Goal: Task Accomplishment & Management: Use online tool/utility

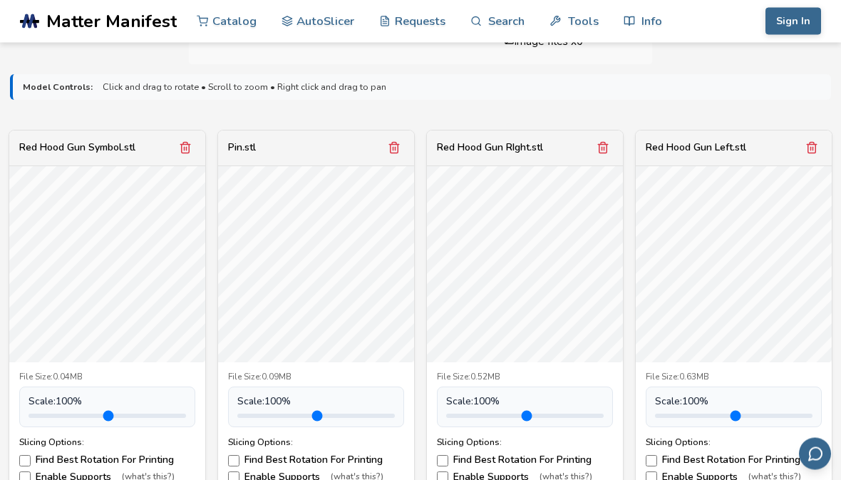
scroll to position [448, 0]
click at [243, 473] on label "Enable Supports (what's this?)" at bounding box center [316, 476] width 176 height 11
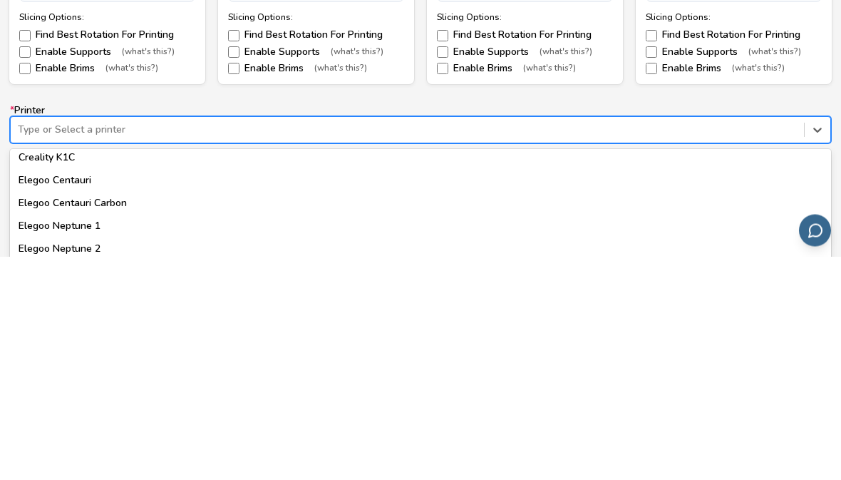
scroll to position [466, 0]
click at [45, 413] on div "Elegoo Centauri Carbon" at bounding box center [420, 424] width 821 height 23
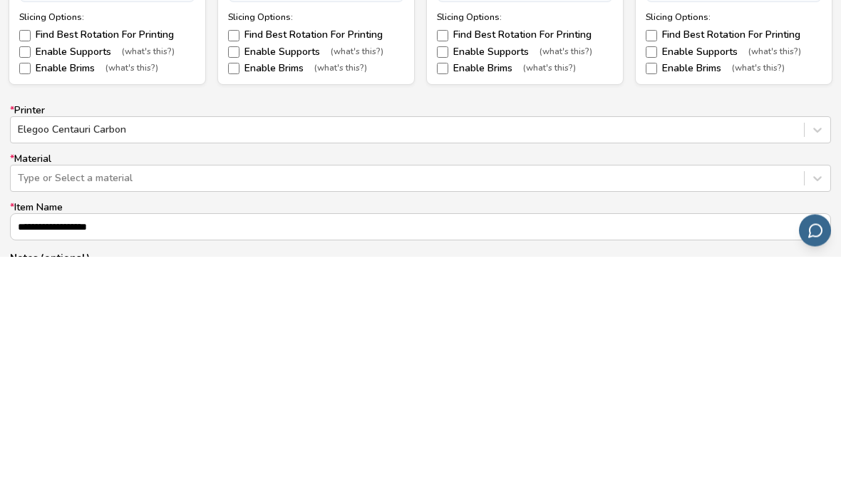
scroll to position [872, 0]
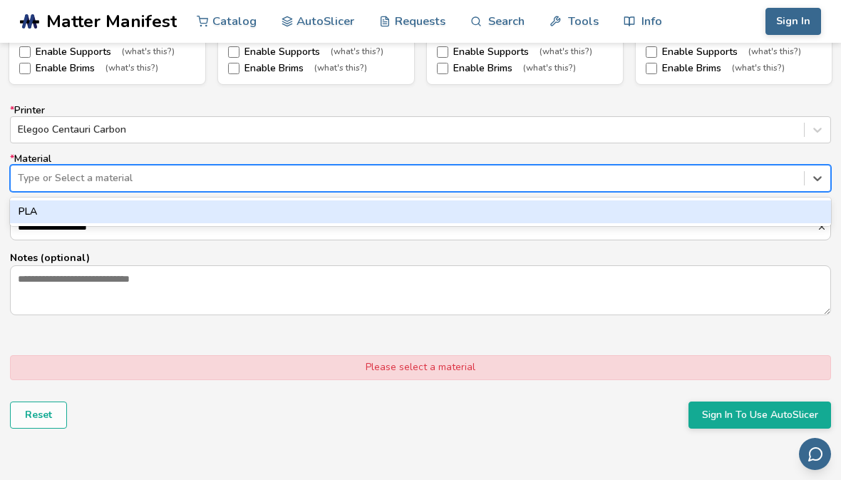
click at [32, 207] on div "PLA" at bounding box center [420, 211] width 821 height 23
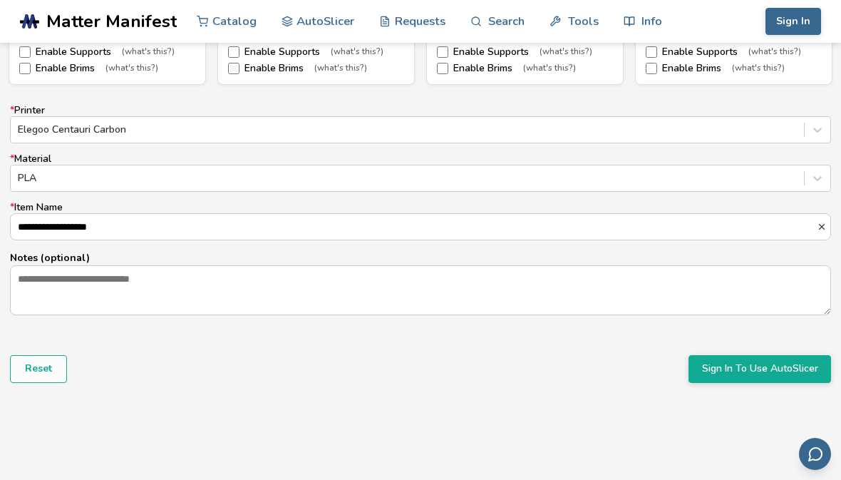
click at [738, 369] on button "Sign In To Use AutoSlicer" at bounding box center [760, 368] width 143 height 27
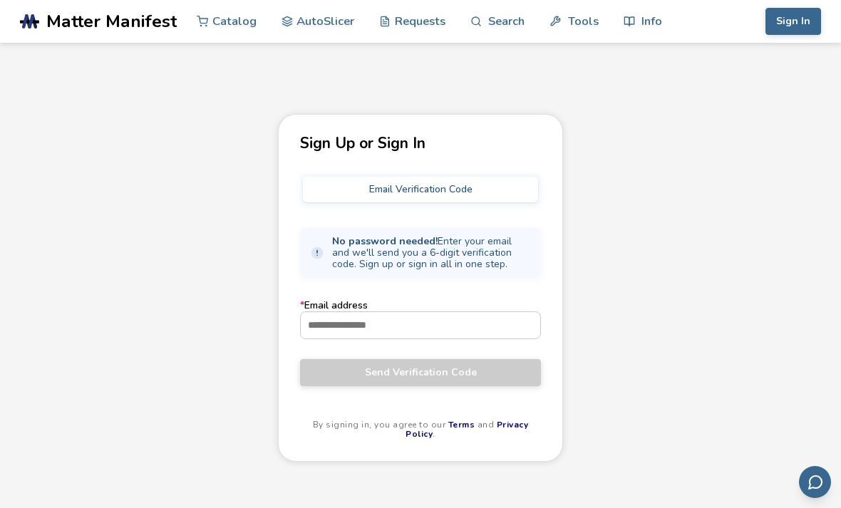
click at [323, 325] on input "* Email address" at bounding box center [420, 325] width 239 height 26
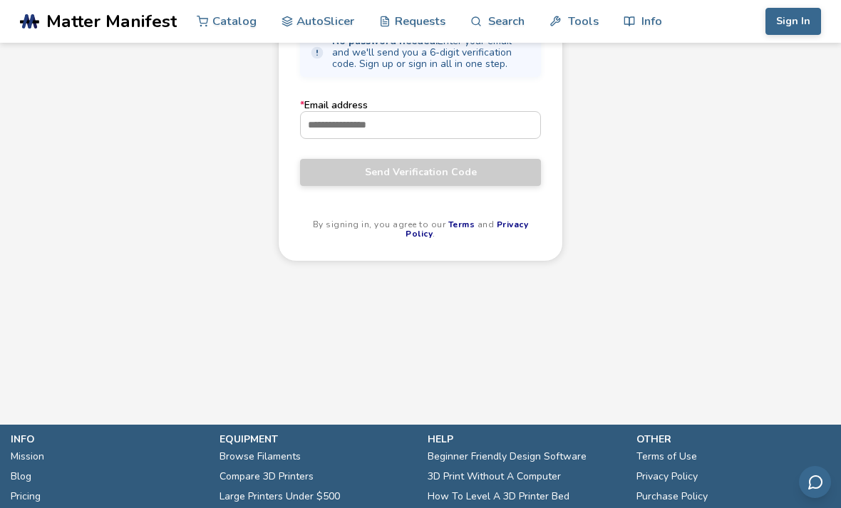
scroll to position [200, 0]
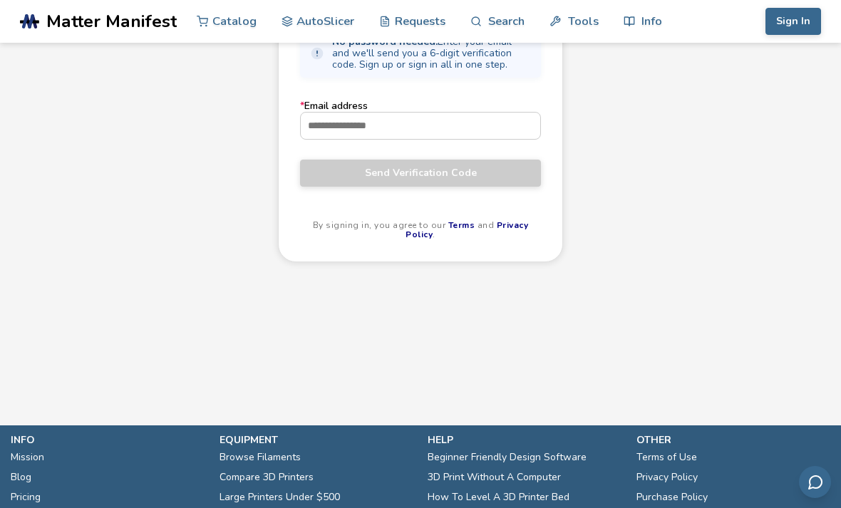
type input "**********"
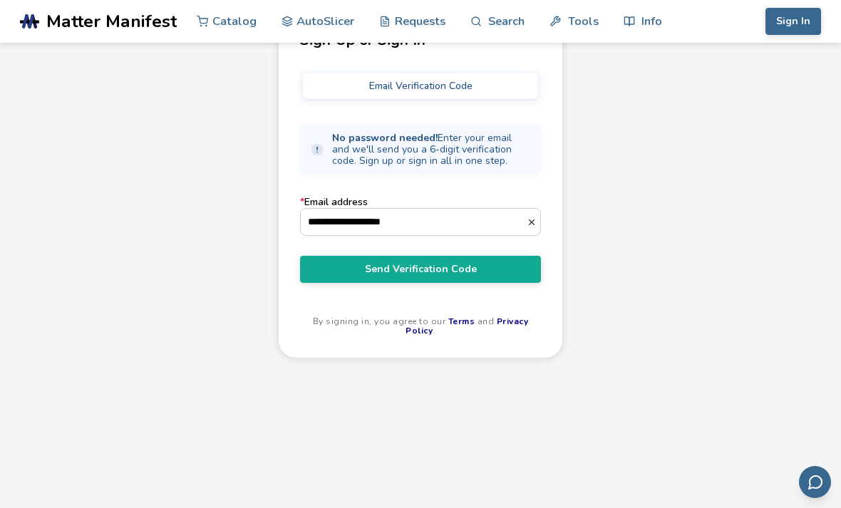
scroll to position [102, 0]
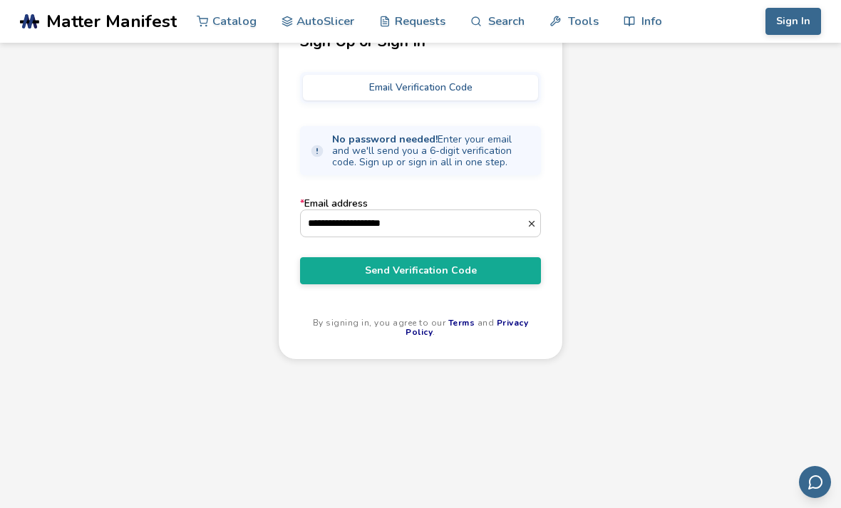
click at [312, 274] on span "Send Verification Code" at bounding box center [421, 270] width 220 height 11
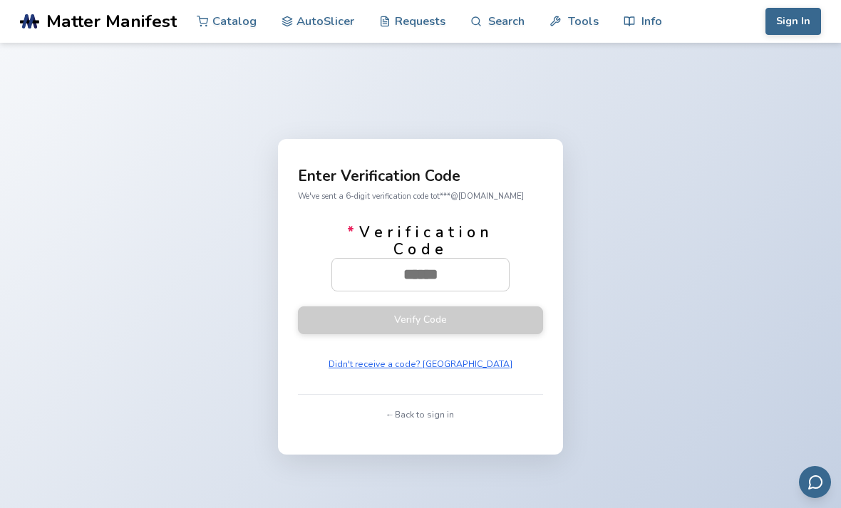
click at [372, 374] on button "Didn't receive a code? [GEOGRAPHIC_DATA]" at bounding box center [421, 364] width 194 height 20
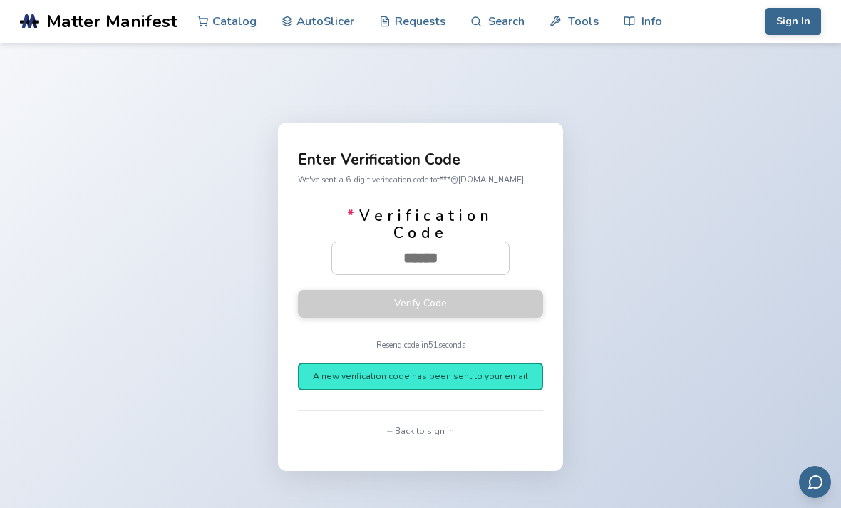
click at [428, 441] on button "← Back to sign in" at bounding box center [420, 431] width 76 height 20
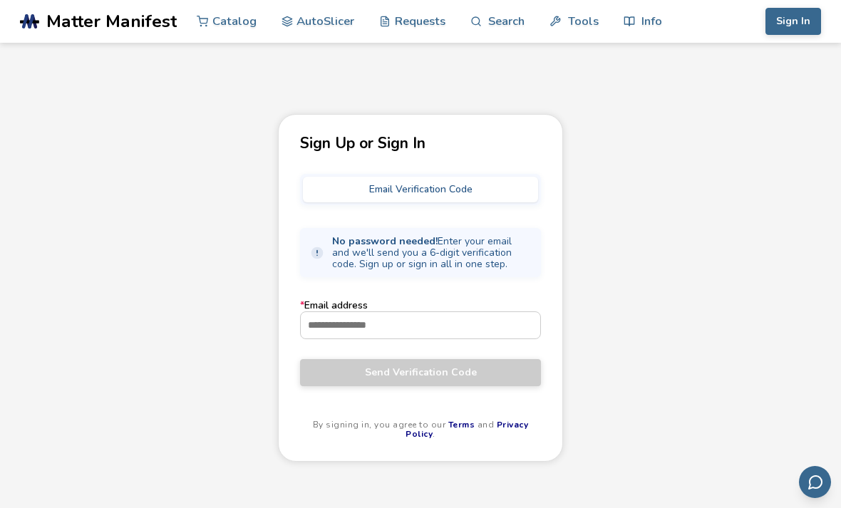
click at [334, 329] on input "* Email address" at bounding box center [420, 325] width 239 height 26
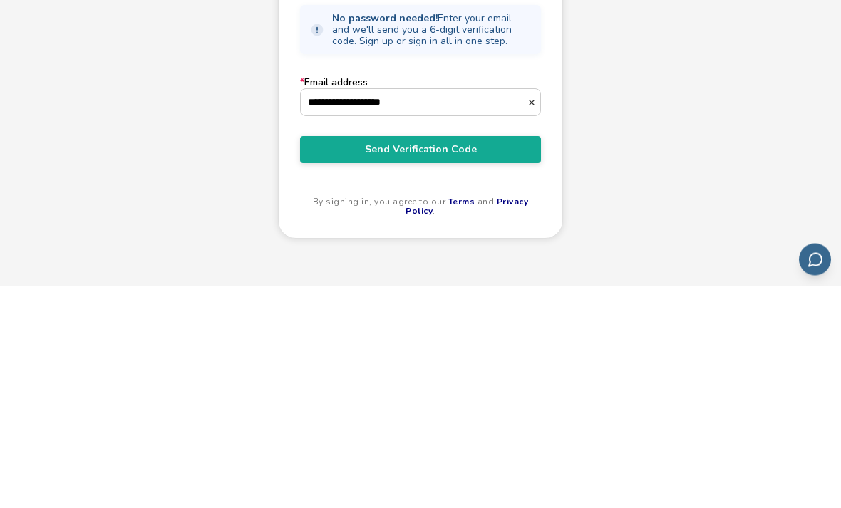
type input "**********"
click at [331, 359] on button "Send Verification Code" at bounding box center [420, 372] width 241 height 27
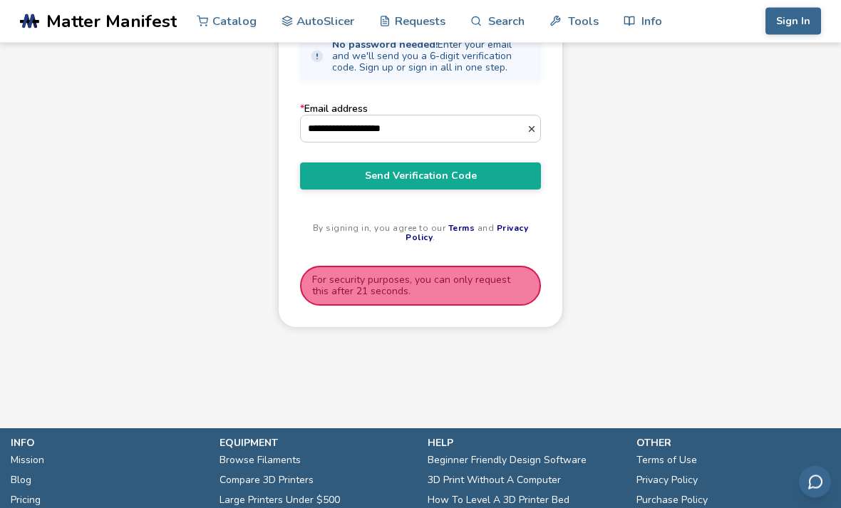
scroll to position [195, 0]
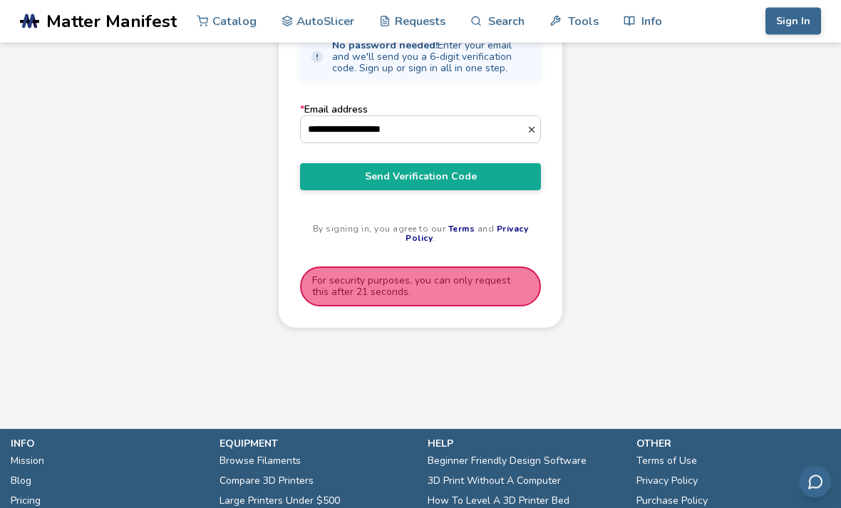
click at [366, 183] on span "Send Verification Code" at bounding box center [421, 177] width 220 height 11
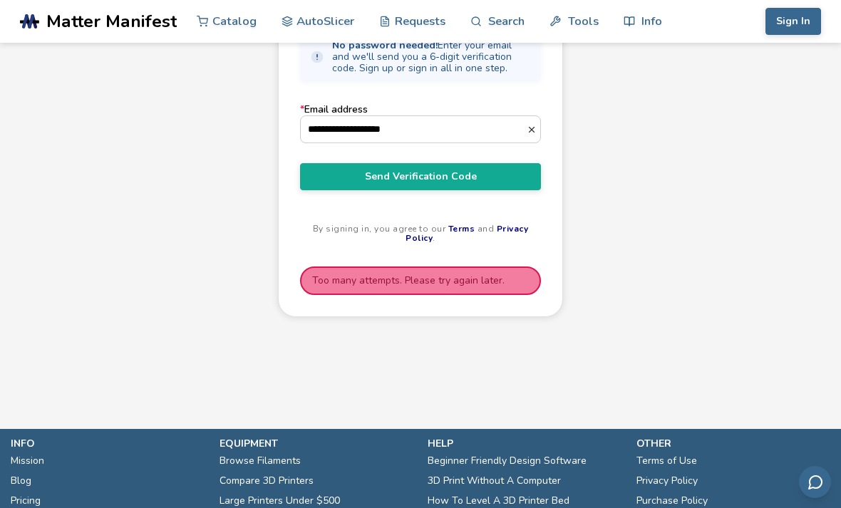
click at [311, 291] on div "**********" at bounding box center [420, 117] width 285 height 399
click at [317, 176] on span "Send Verification Code" at bounding box center [421, 176] width 220 height 11
click at [332, 190] on button "Send Verification Code" at bounding box center [420, 176] width 241 height 27
click at [334, 192] on div "**********" at bounding box center [420, 117] width 285 height 399
click at [336, 181] on span "Send Verification Code" at bounding box center [421, 176] width 220 height 11
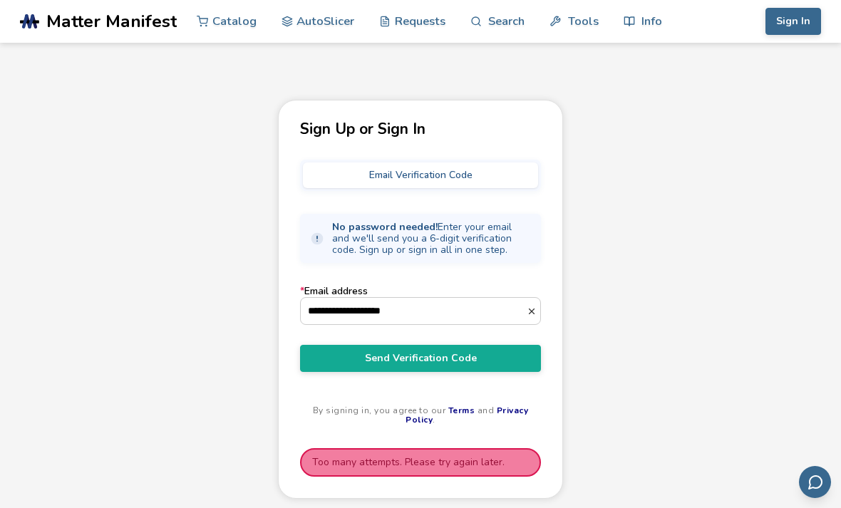
scroll to position [16, 0]
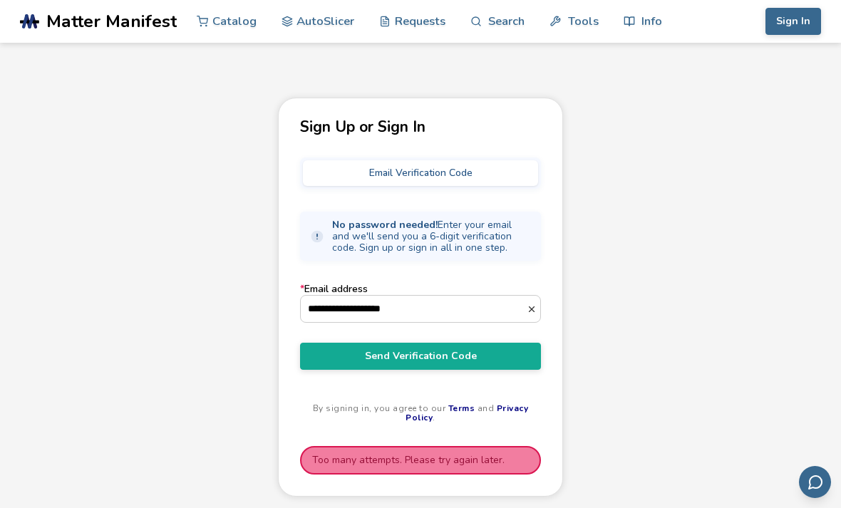
click at [49, 1] on link ".cls-1, .cls-2, .cls-3 { stroke-width: 0px; } .cls-2 { fill: #1d1e56; } .cls-3 …" at bounding box center [98, 21] width 157 height 43
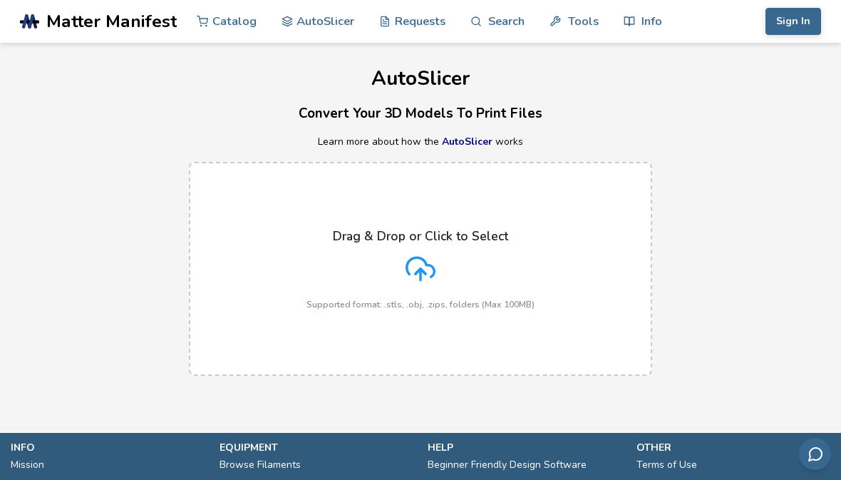
click at [785, 13] on button "Sign In" at bounding box center [794, 21] width 56 height 27
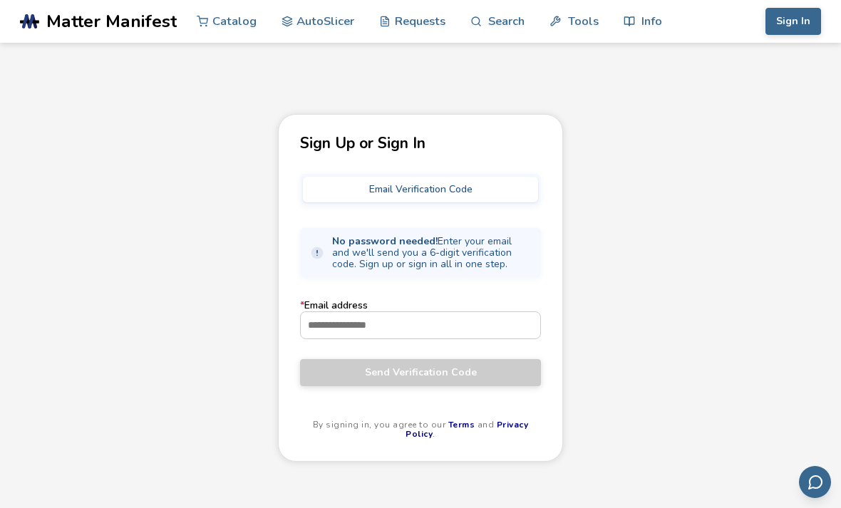
click at [349, 336] on input "* Email address" at bounding box center [420, 325] width 239 height 26
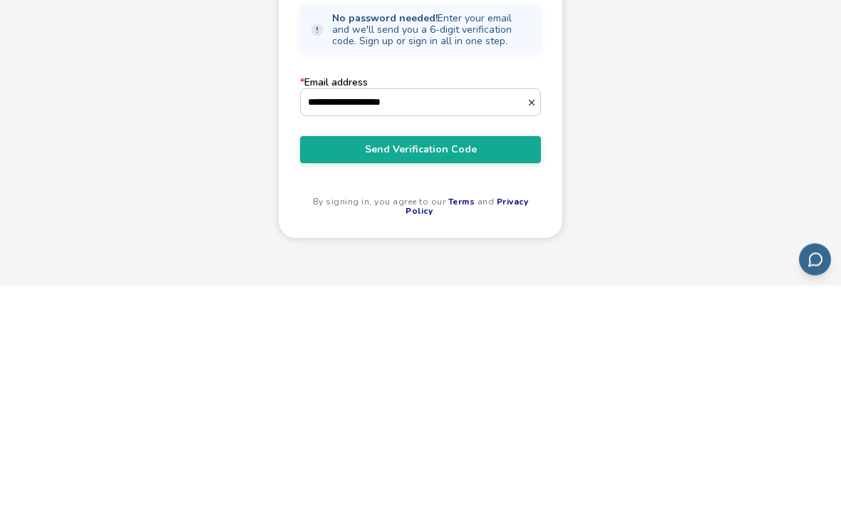
type input "**********"
click at [321, 359] on button "Send Verification Code" at bounding box center [420, 372] width 241 height 27
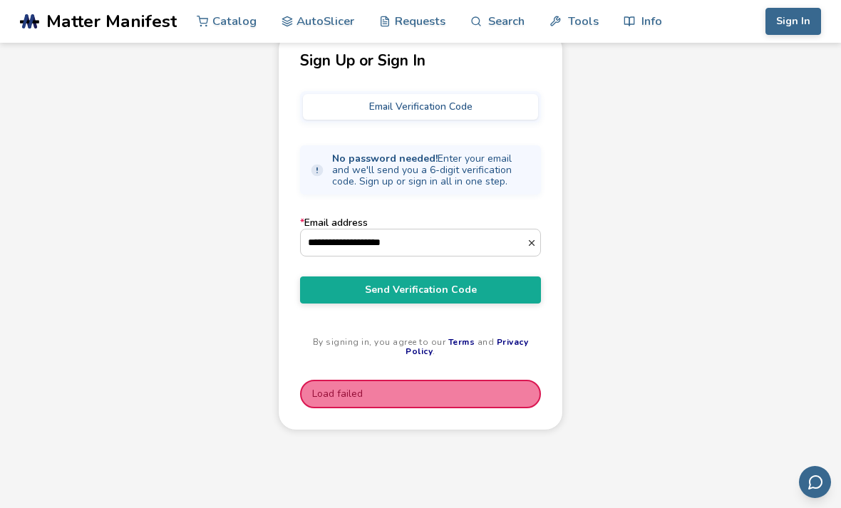
scroll to position [82, 0]
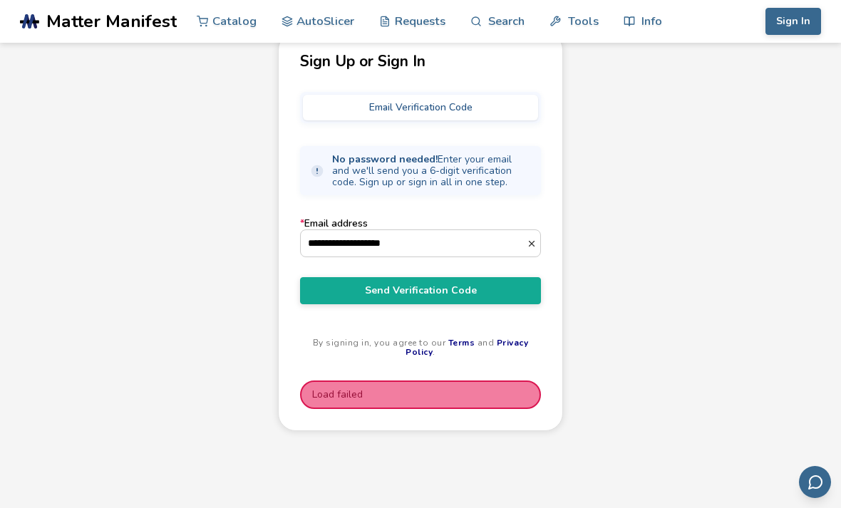
click at [798, 16] on button "Sign In" at bounding box center [794, 21] width 56 height 27
click at [800, 19] on button "Sign In" at bounding box center [794, 21] width 56 height 27
click at [803, 25] on button "Sign In" at bounding box center [794, 21] width 56 height 27
click at [333, 287] on span "Send Verification Code" at bounding box center [421, 290] width 220 height 11
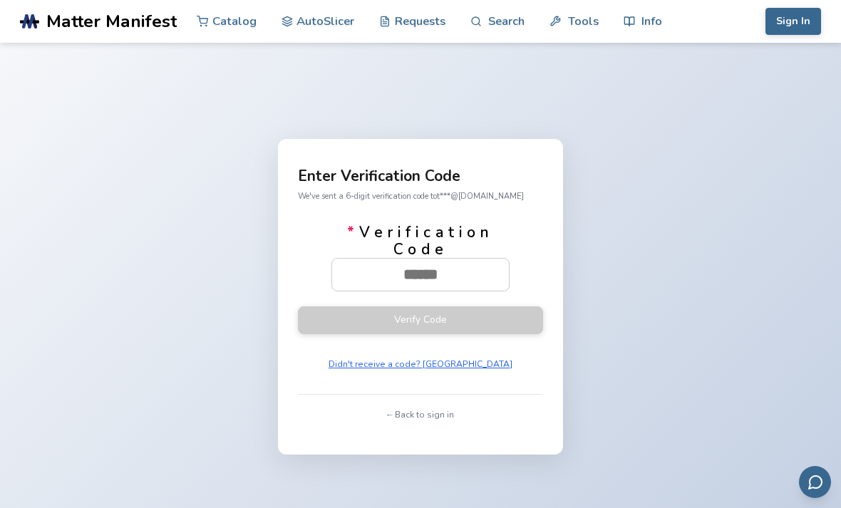
click at [386, 290] on input "* Verification Code" at bounding box center [420, 274] width 177 height 31
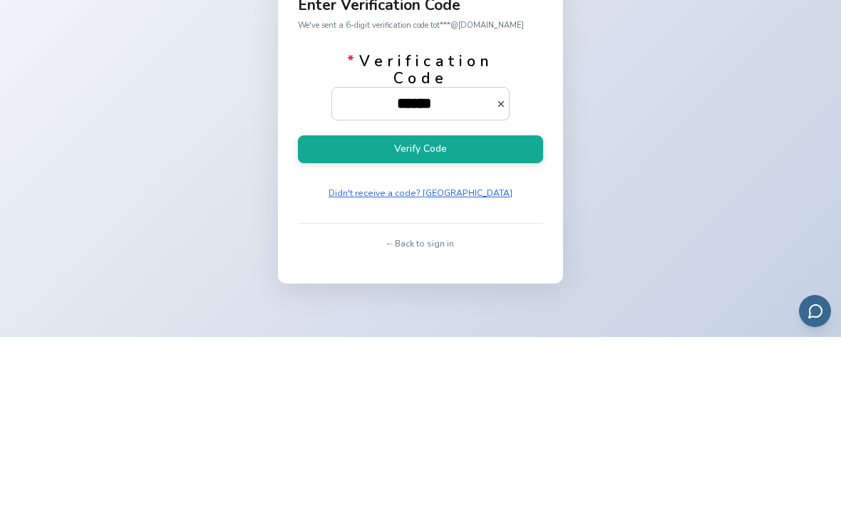
type input "******"
click at [329, 306] on button "Verify Code" at bounding box center [420, 320] width 245 height 28
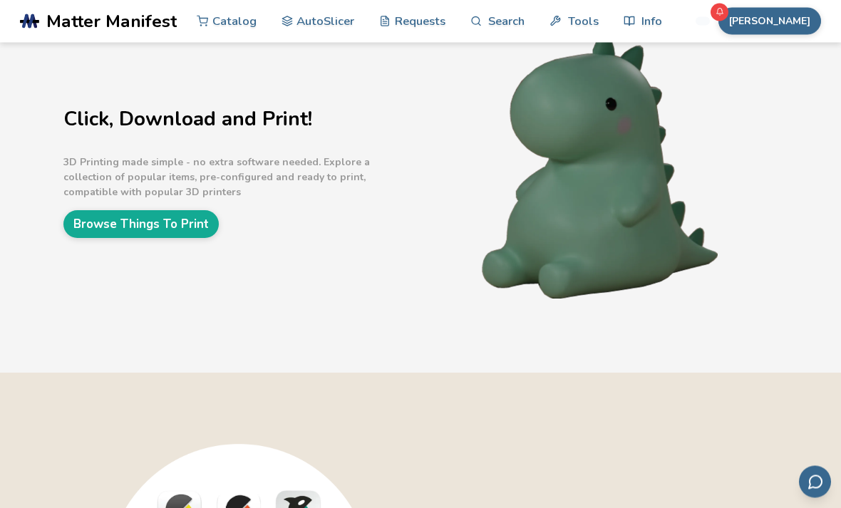
scroll to position [87, 0]
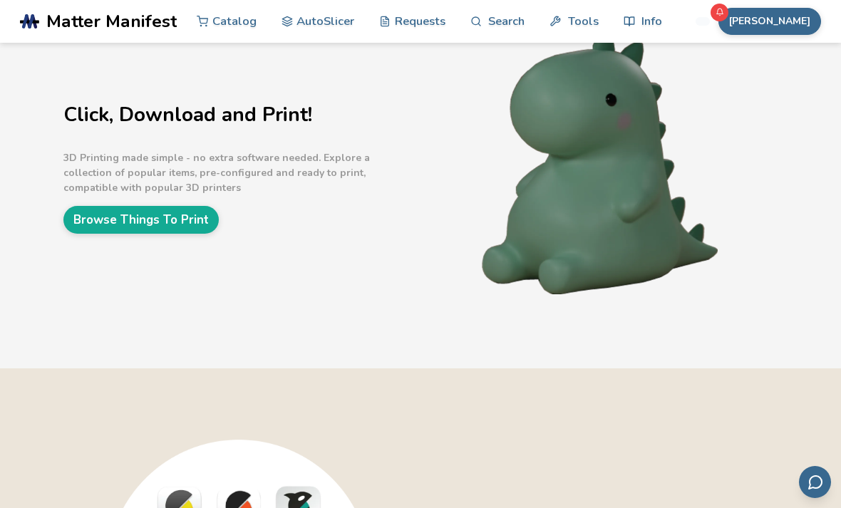
click at [302, 16] on link "AutoSlicer" at bounding box center [318, 21] width 73 height 43
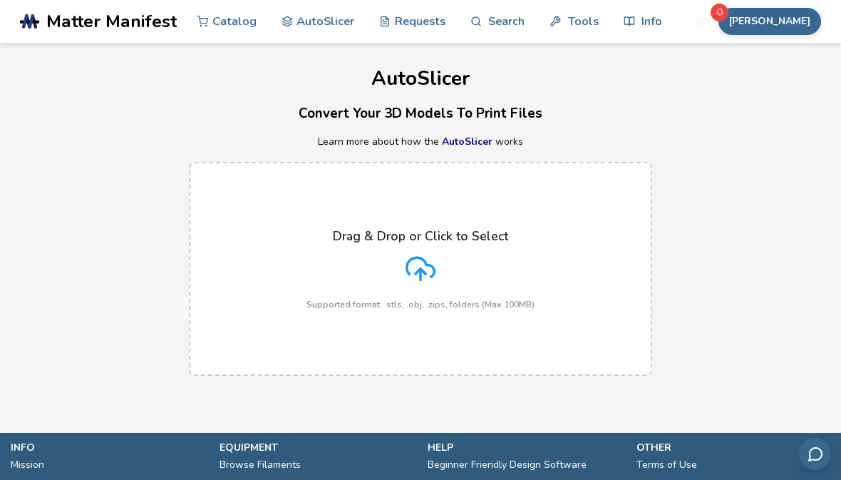
click at [360, 230] on p "Drag & Drop or Click to Select" at bounding box center [420, 236] width 175 height 14
click at [0, 0] on input "Drag & Drop or Click to Select Supported format: .stls, .obj, .zips, folders (M…" at bounding box center [0, 0] width 0 height 0
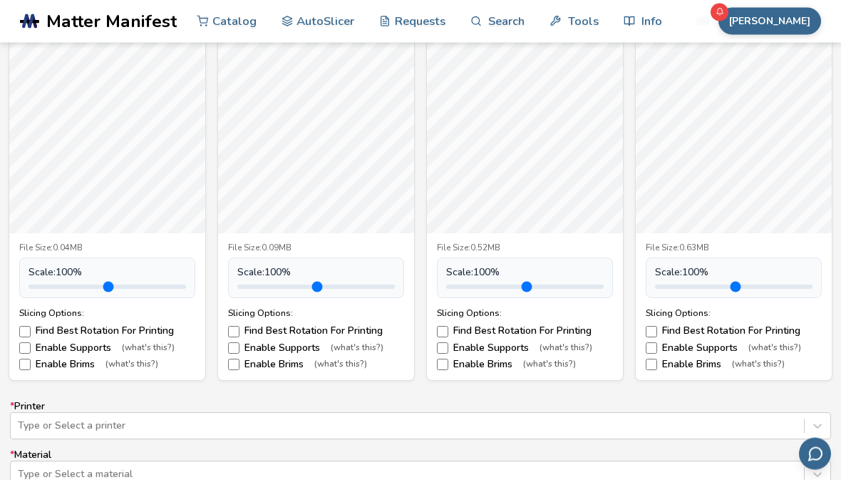
scroll to position [586, 0]
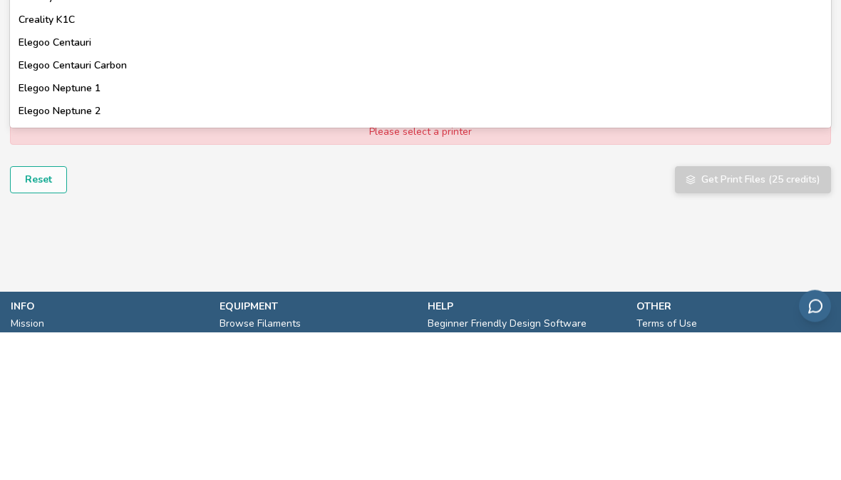
scroll to position [362, 0]
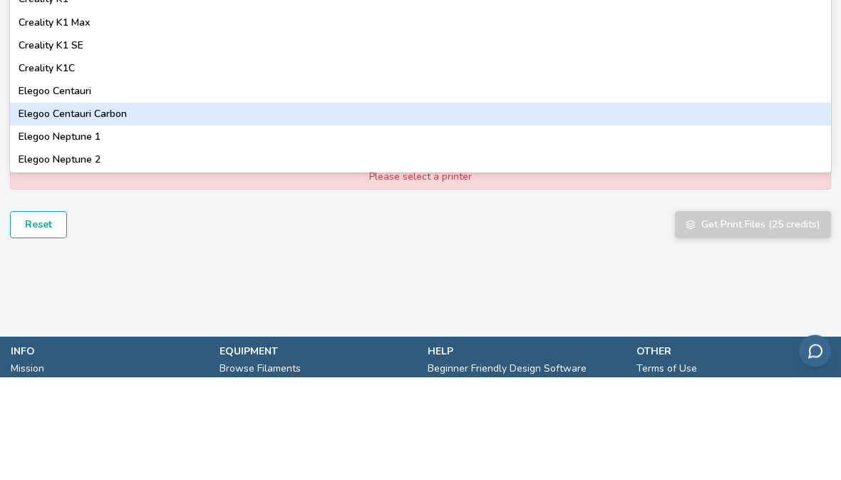
click at [30, 206] on div "Elegoo Centauri Carbon" at bounding box center [420, 217] width 821 height 23
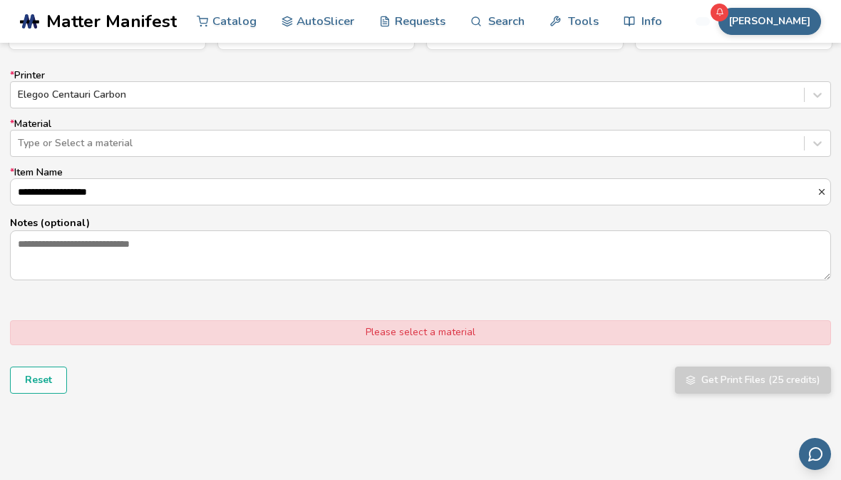
scroll to position [906, 0]
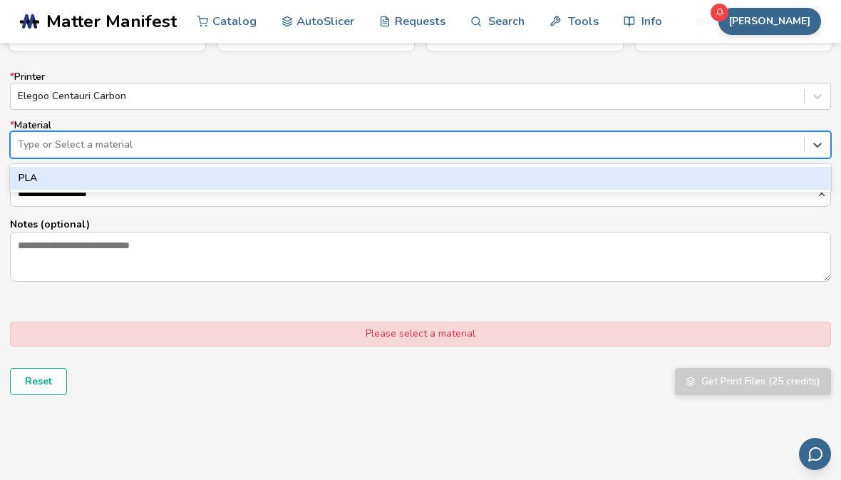
click at [26, 179] on div "PLA" at bounding box center [420, 178] width 821 height 23
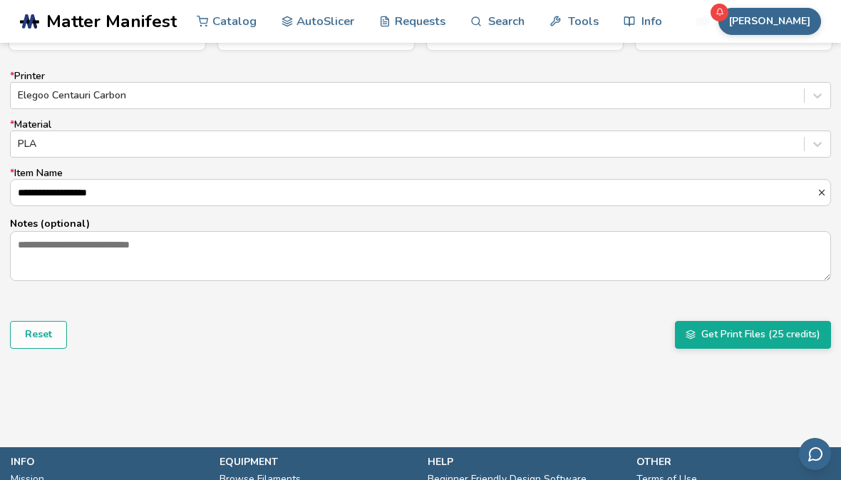
click at [800, 334] on button "Get Print Files (25 credits)" at bounding box center [753, 334] width 156 height 27
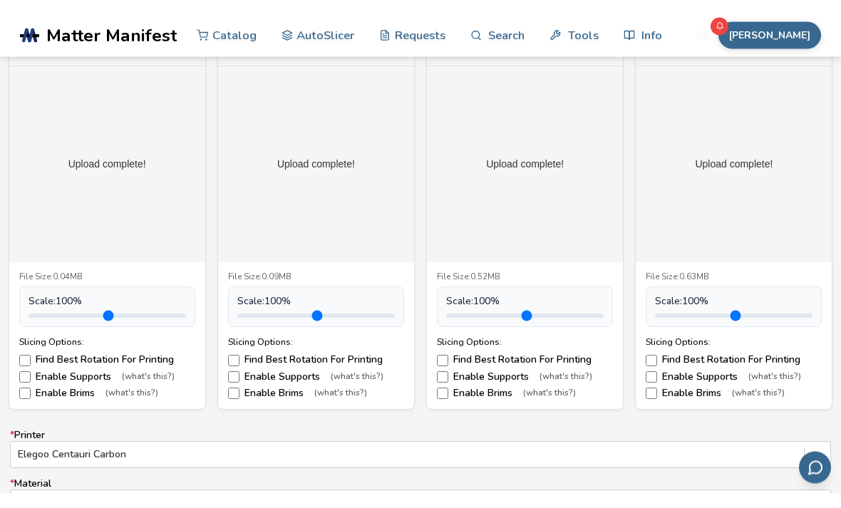
scroll to position [0, 0]
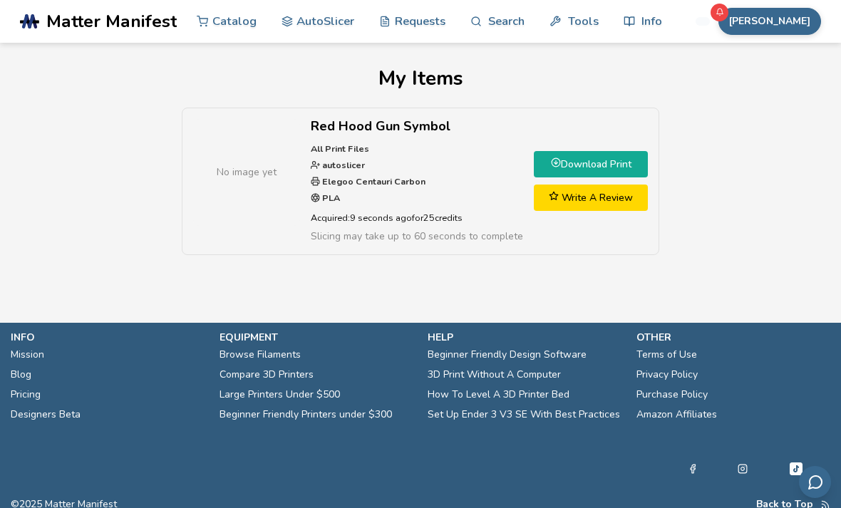
click at [612, 163] on link "Download Print" at bounding box center [591, 164] width 114 height 26
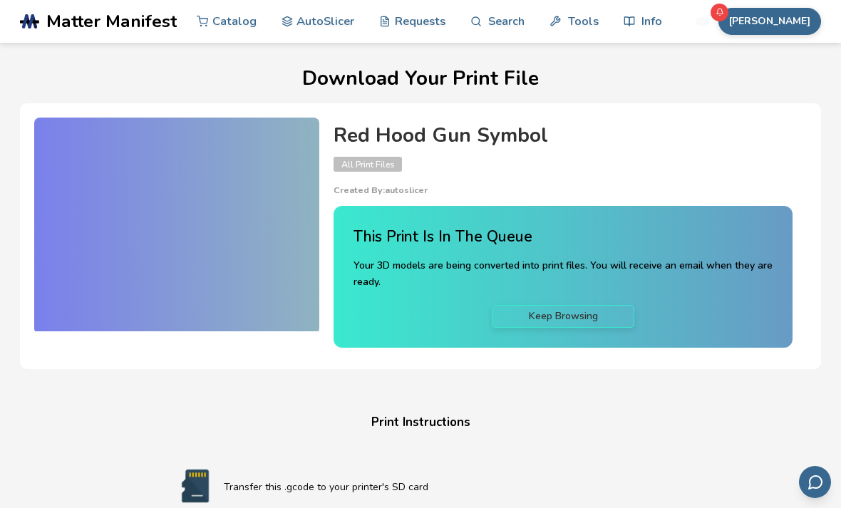
click at [86, 468] on div "Download Your Print File Red Hood Gun Symbol All Print Files Created By: autosl…" at bounding box center [420, 495] width 801 height 854
click at [798, 25] on button "Tristan" at bounding box center [769, 21] width 103 height 27
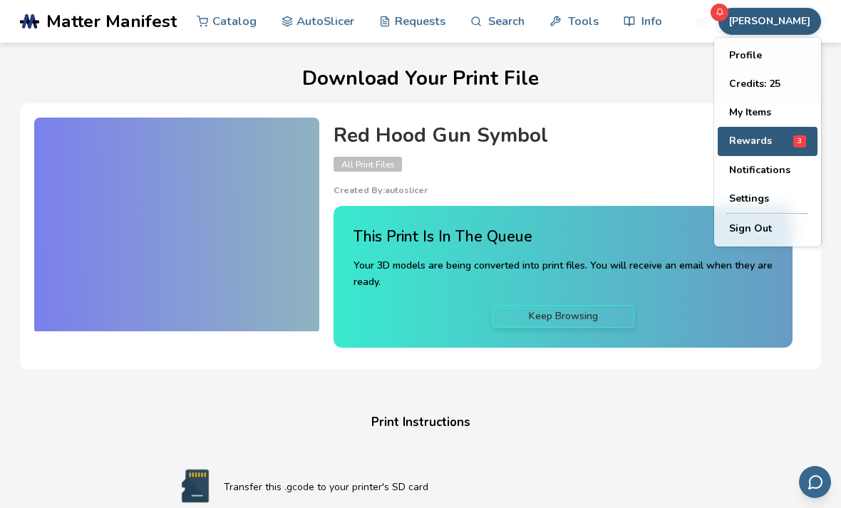
click at [766, 151] on button "Rewards 3" at bounding box center [768, 141] width 100 height 29
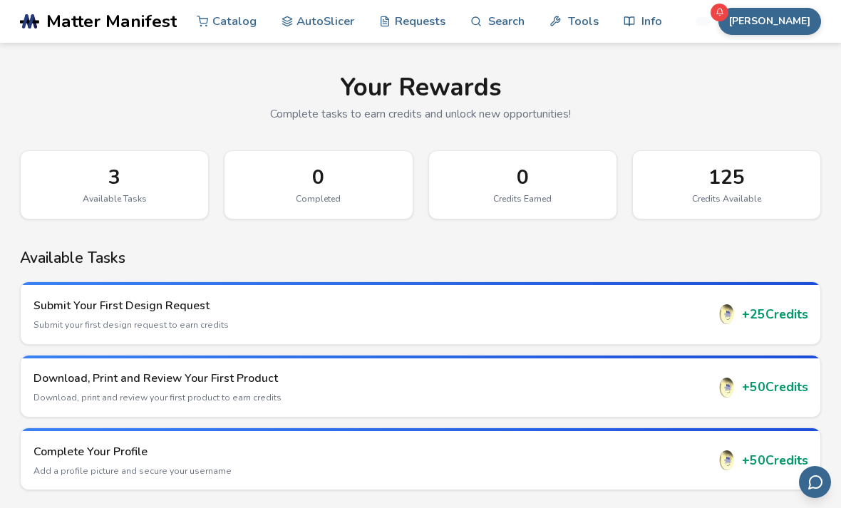
scroll to position [4, 0]
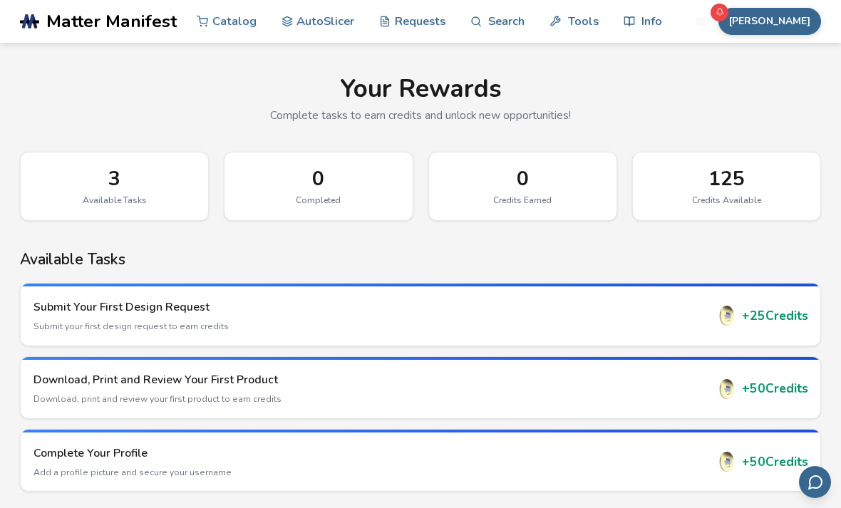
click at [329, 20] on link "AutoSlicer" at bounding box center [318, 21] width 73 height 43
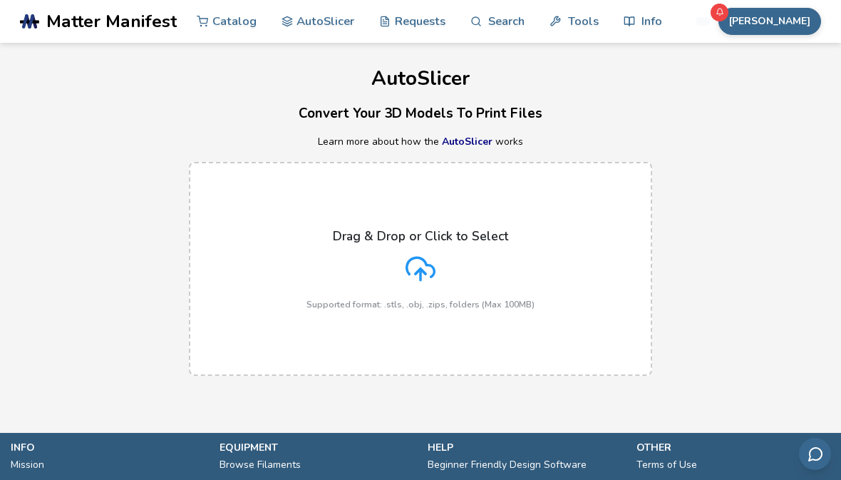
click at [807, 32] on button "[PERSON_NAME]" at bounding box center [769, 21] width 103 height 27
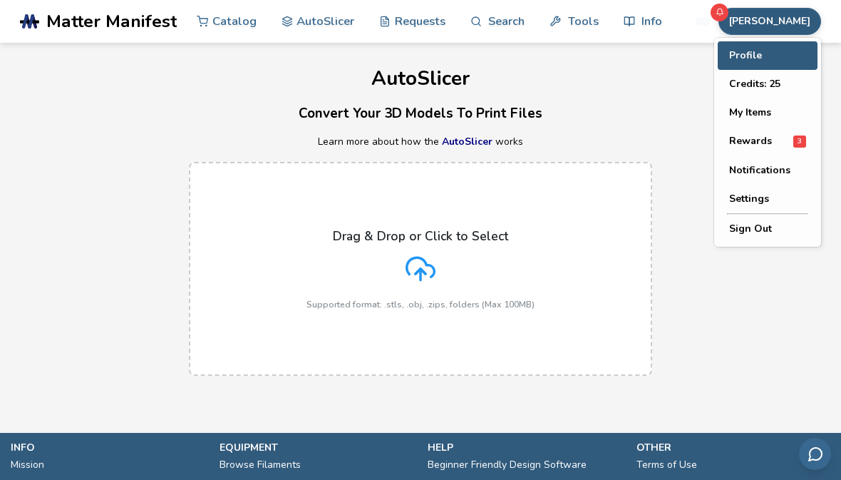
click at [751, 48] on button "Profile" at bounding box center [768, 55] width 100 height 29
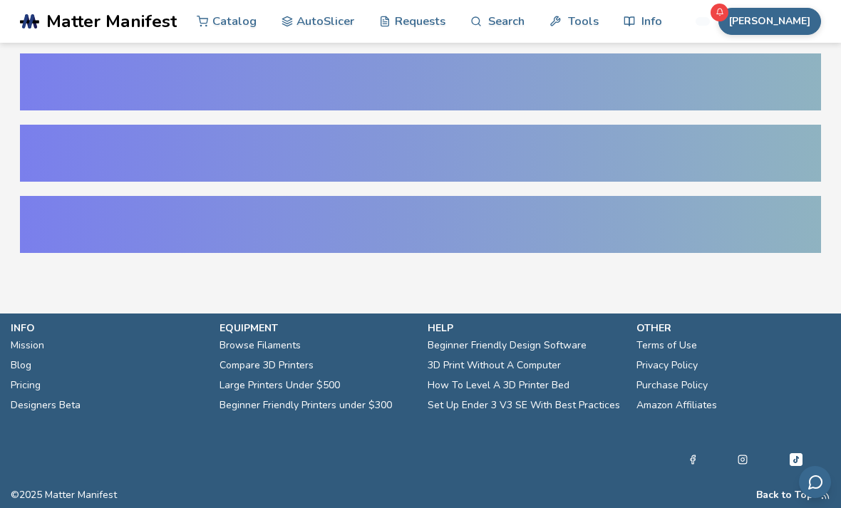
select select "**********"
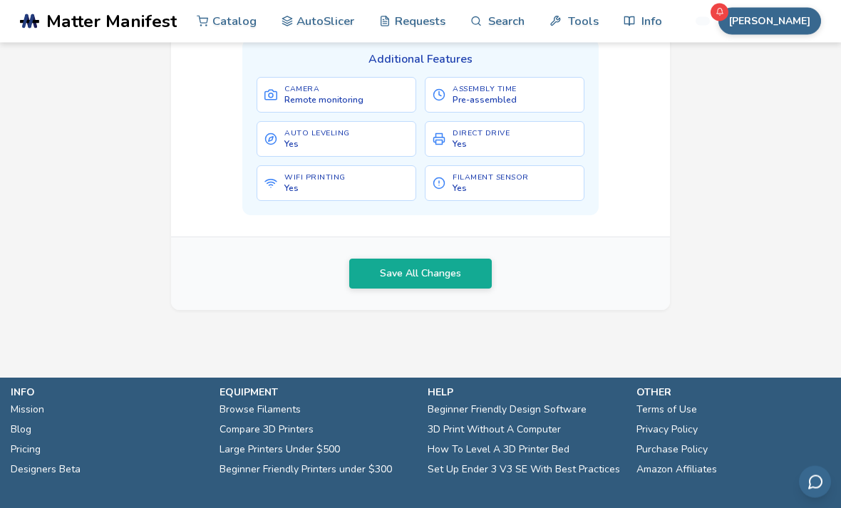
scroll to position [740, 0]
click at [805, 9] on button "[PERSON_NAME]" at bounding box center [769, 21] width 103 height 27
click at [316, 16] on link "AutoSlicer" at bounding box center [318, 21] width 73 height 43
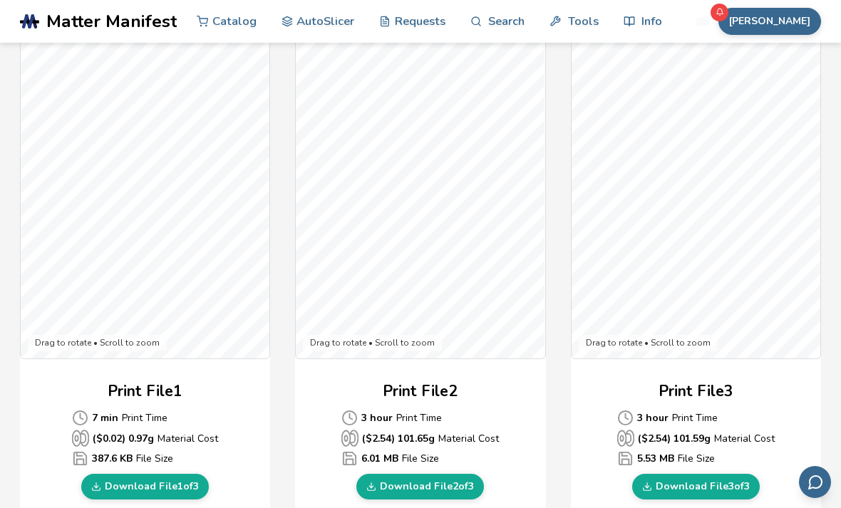
scroll to position [375, 0]
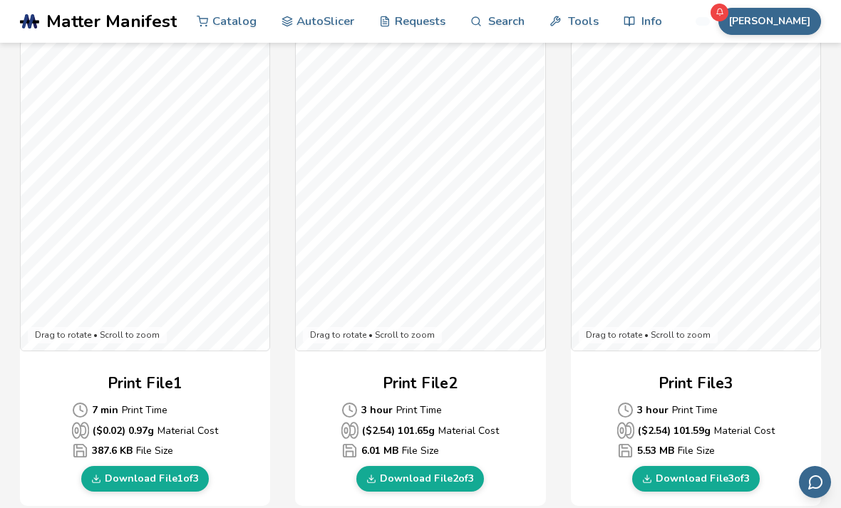
click at [177, 476] on link "Download File 1 of 3" at bounding box center [145, 479] width 128 height 26
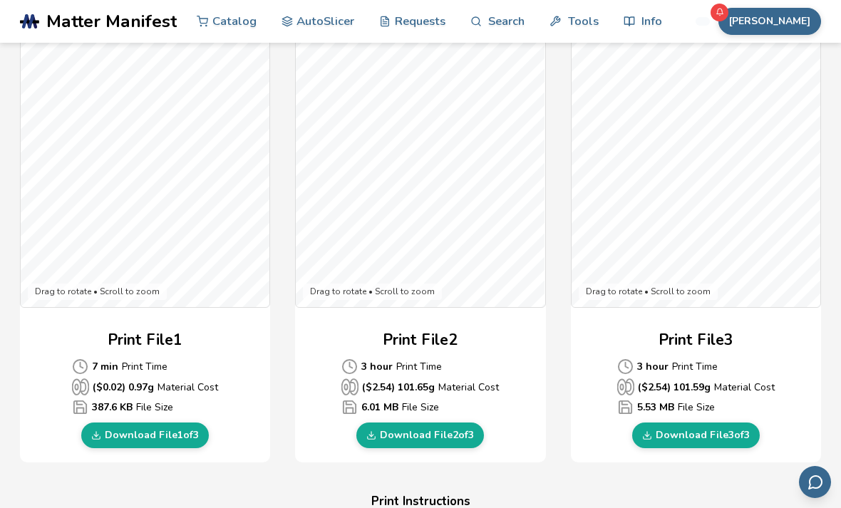
scroll to position [421, 0]
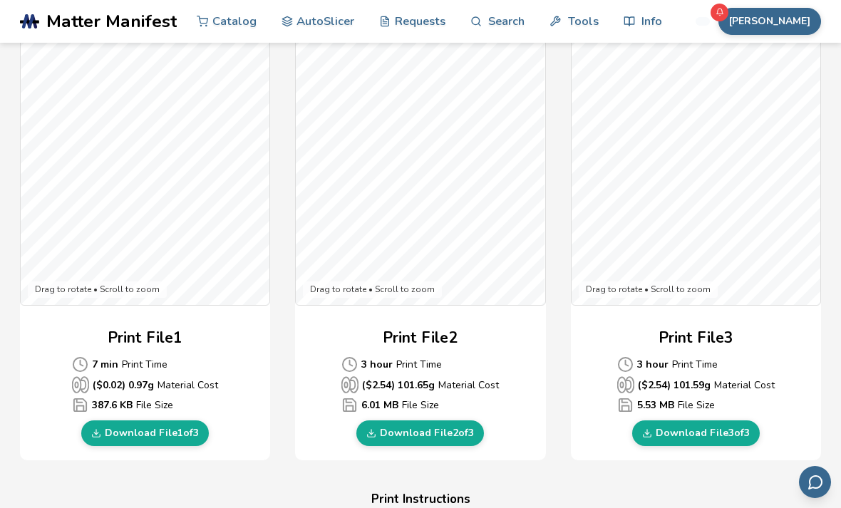
click at [451, 429] on link "Download File 2 of 3" at bounding box center [420, 434] width 128 height 26
click at [705, 430] on link "Download File 3 of 3" at bounding box center [696, 434] width 128 height 26
